Goal: Transaction & Acquisition: Obtain resource

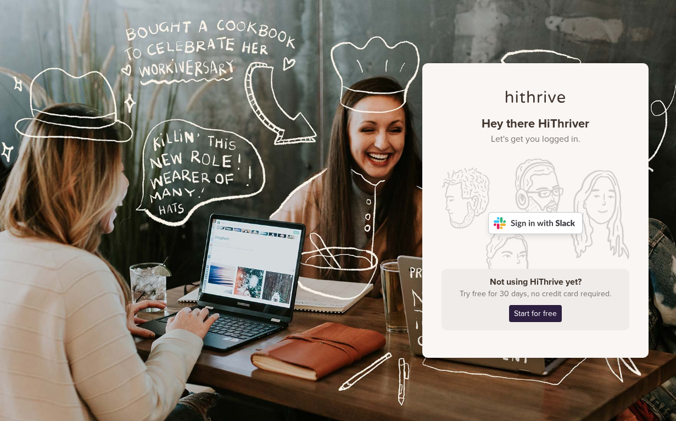
click at [556, 223] on img at bounding box center [535, 223] width 94 height 22
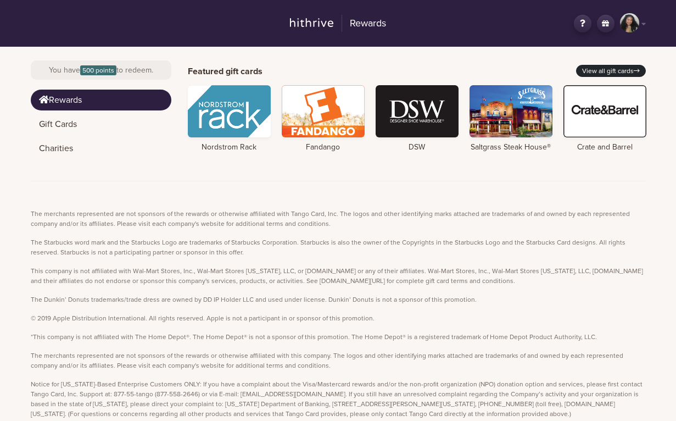
click at [618, 68] on link "View all gift cards" at bounding box center [611, 71] width 70 height 12
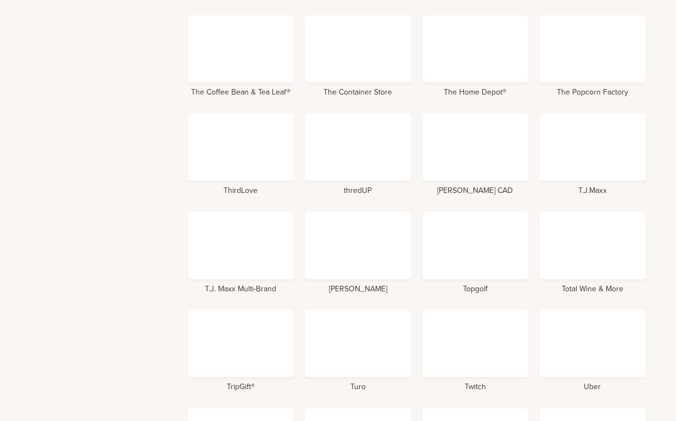
scroll to position [4675, 0]
